Goal: Check status

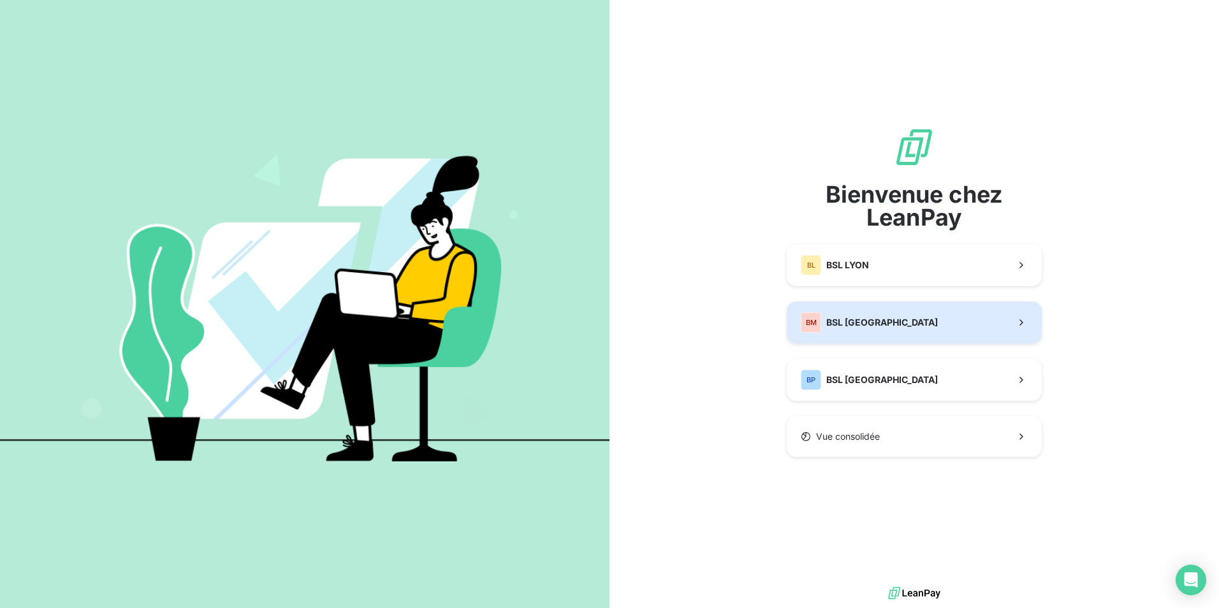
click at [914, 325] on button "BM BSL [GEOGRAPHIC_DATA]" at bounding box center [914, 323] width 255 height 42
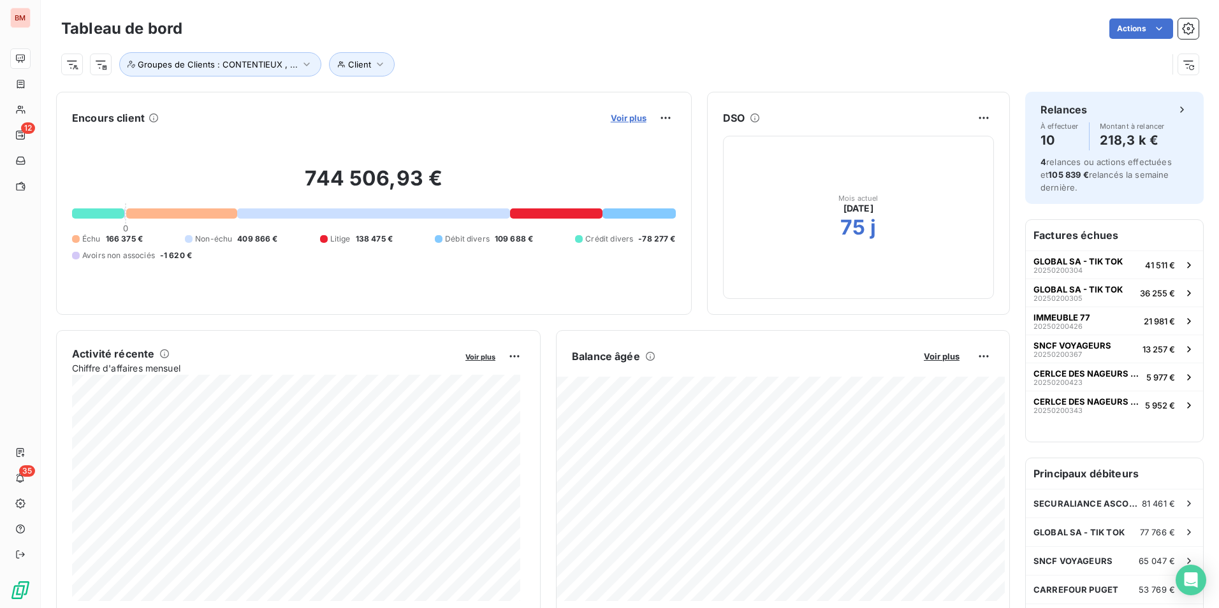
click at [624, 113] on span "Voir plus" at bounding box center [629, 118] width 36 height 10
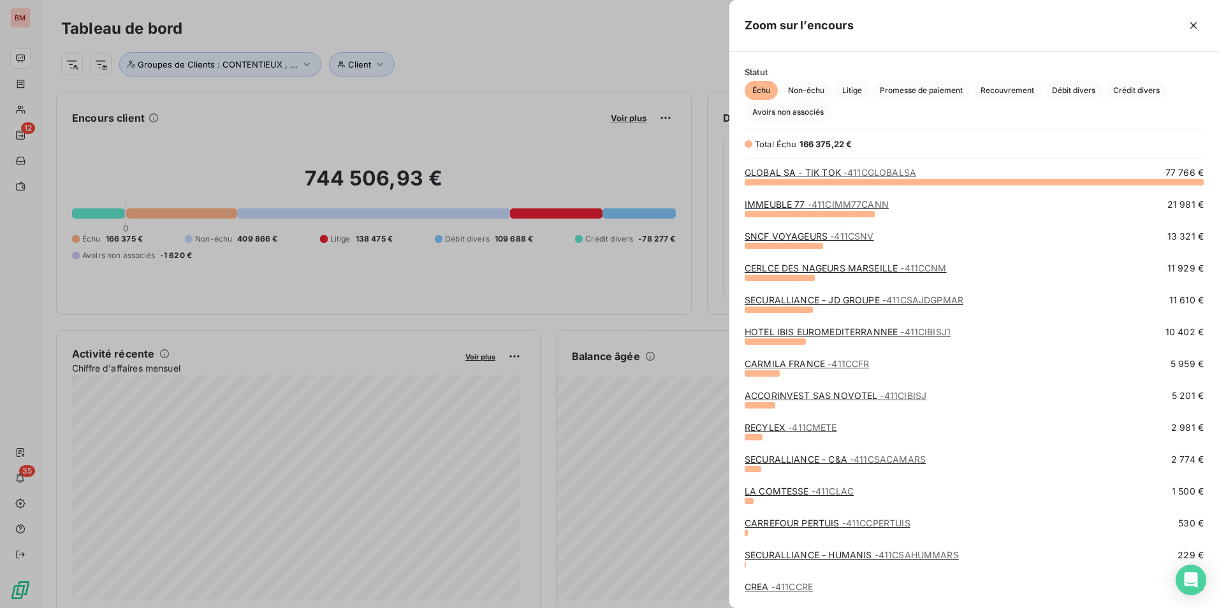
click at [797, 77] on span "Statut" at bounding box center [974, 72] width 459 height 10
click at [798, 85] on span "Non-échu" at bounding box center [806, 90] width 52 height 19
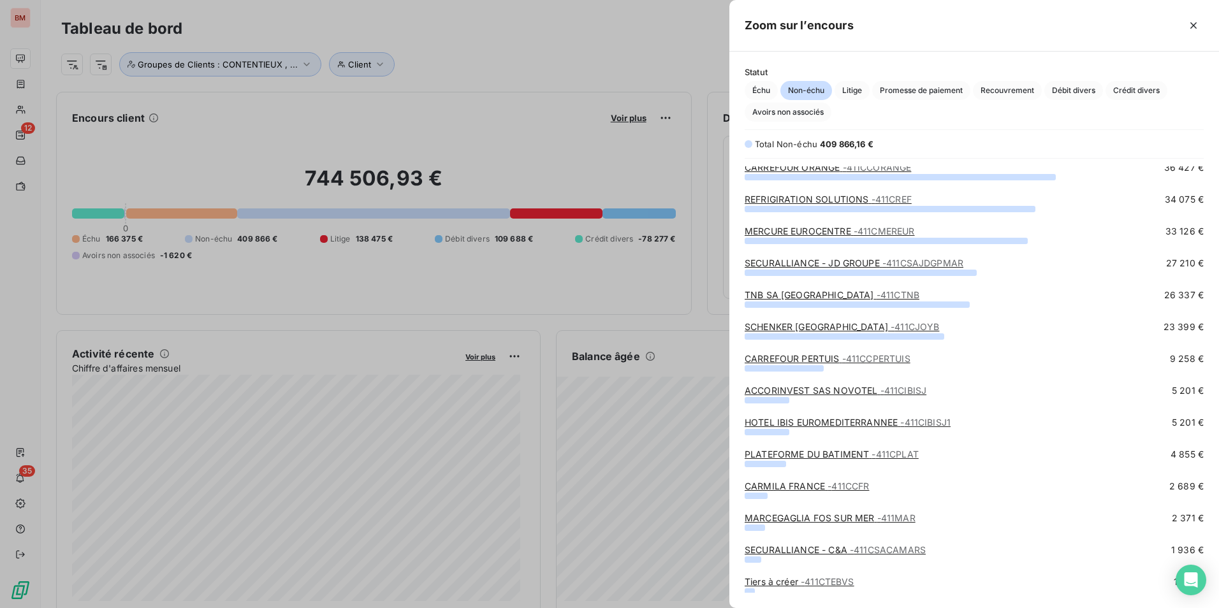
scroll to position [163, 0]
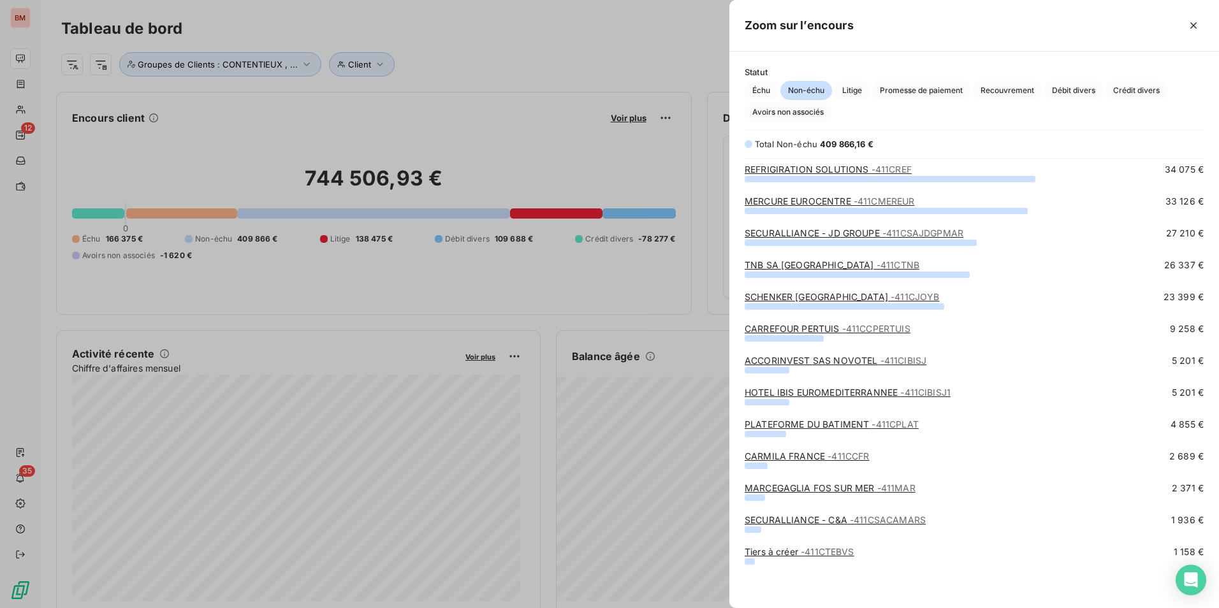
click at [149, 161] on div at bounding box center [609, 304] width 1219 height 608
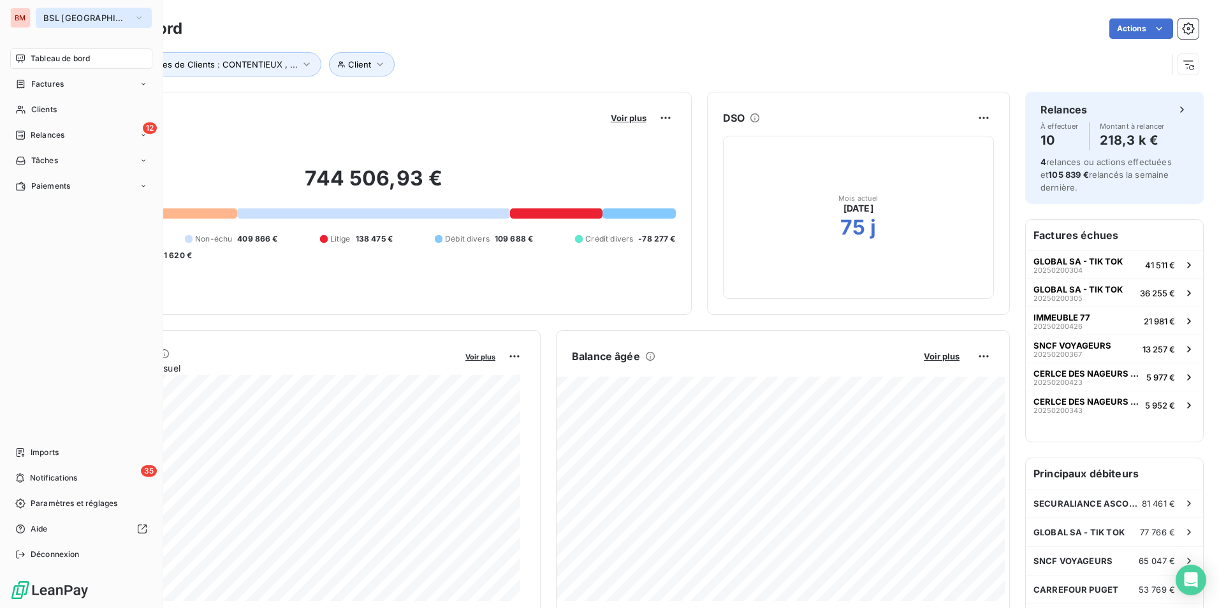
click at [109, 13] on span "BSL [GEOGRAPHIC_DATA]" at bounding box center [85, 18] width 85 height 10
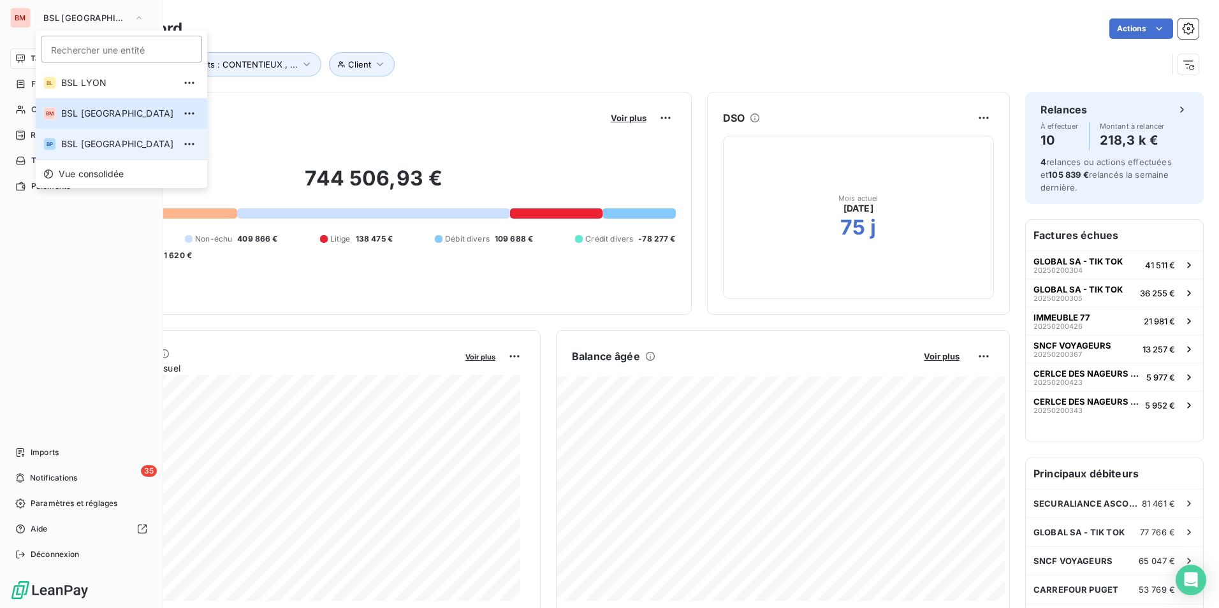
click at [103, 141] on span "BSL [GEOGRAPHIC_DATA]" at bounding box center [117, 144] width 113 height 13
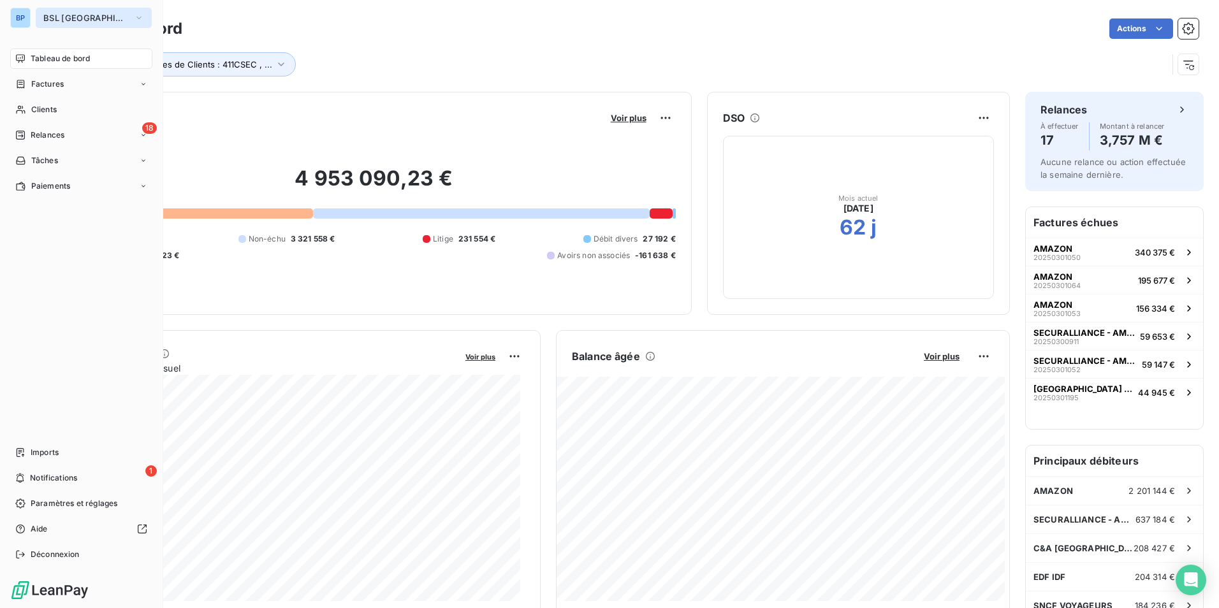
click at [134, 16] on icon "button" at bounding box center [139, 17] width 10 height 13
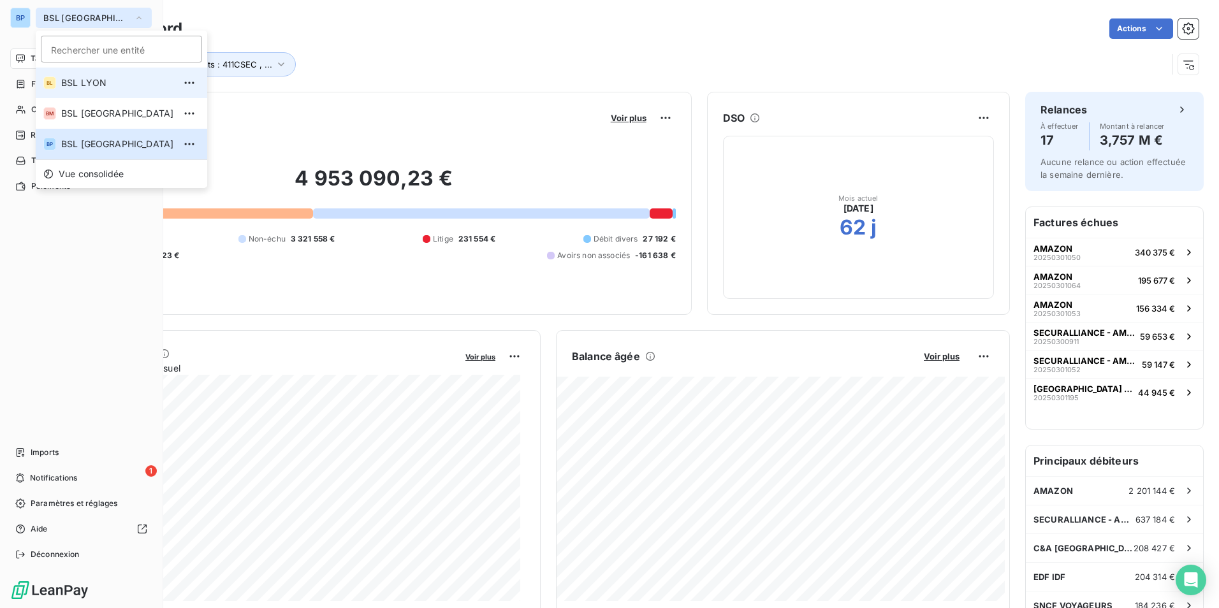
click at [104, 82] on span "BSL LYON" at bounding box center [117, 83] width 113 height 13
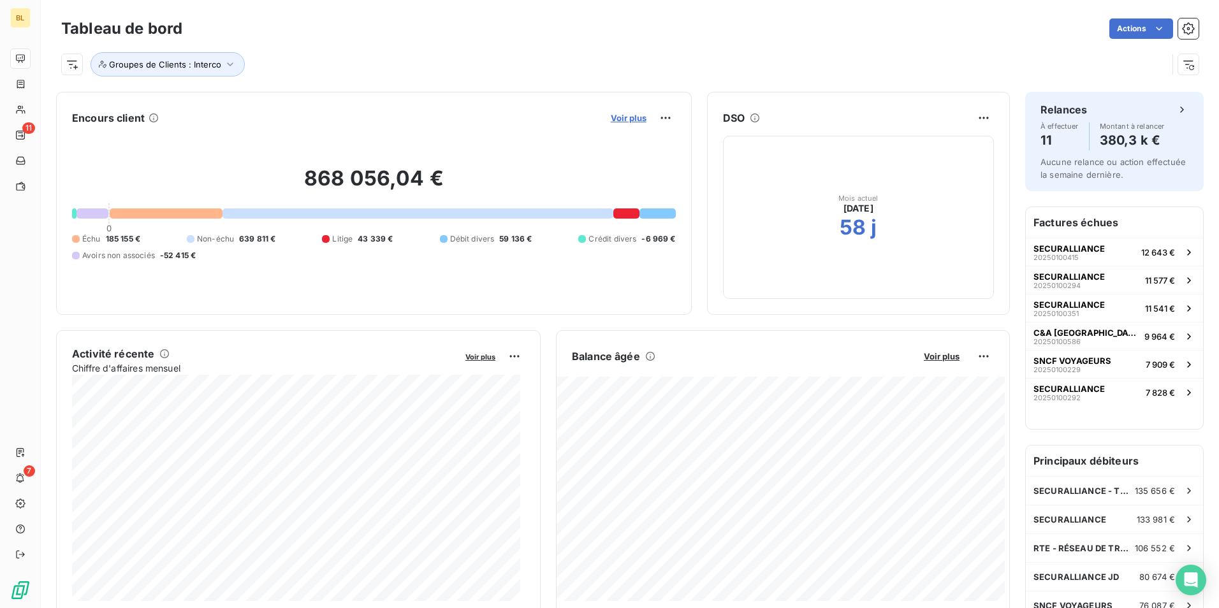
click at [631, 114] on span "Voir plus" at bounding box center [629, 118] width 36 height 10
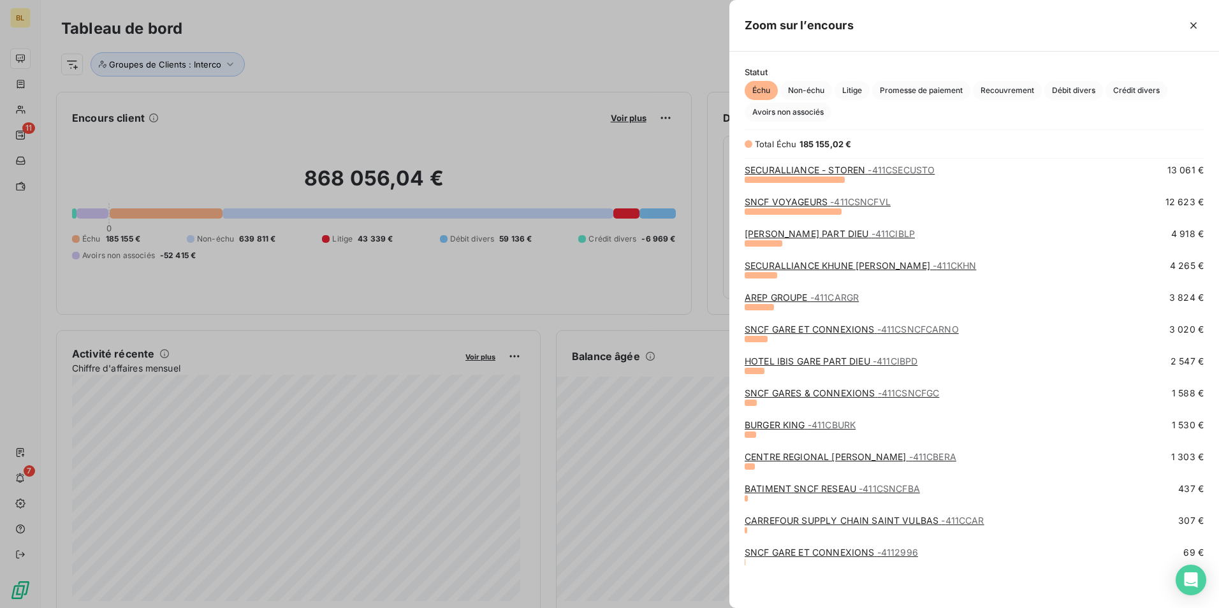
scroll to position [99, 0]
click at [818, 87] on span "Non-échu" at bounding box center [806, 90] width 52 height 19
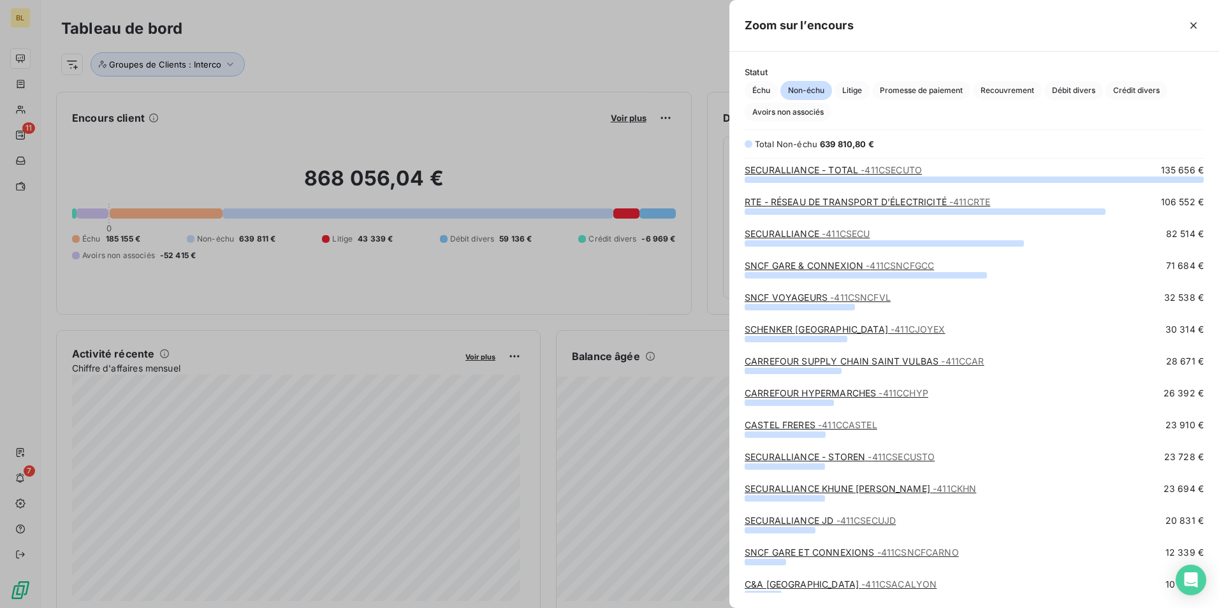
scroll to position [0, 0]
